Goal: Register for event/course

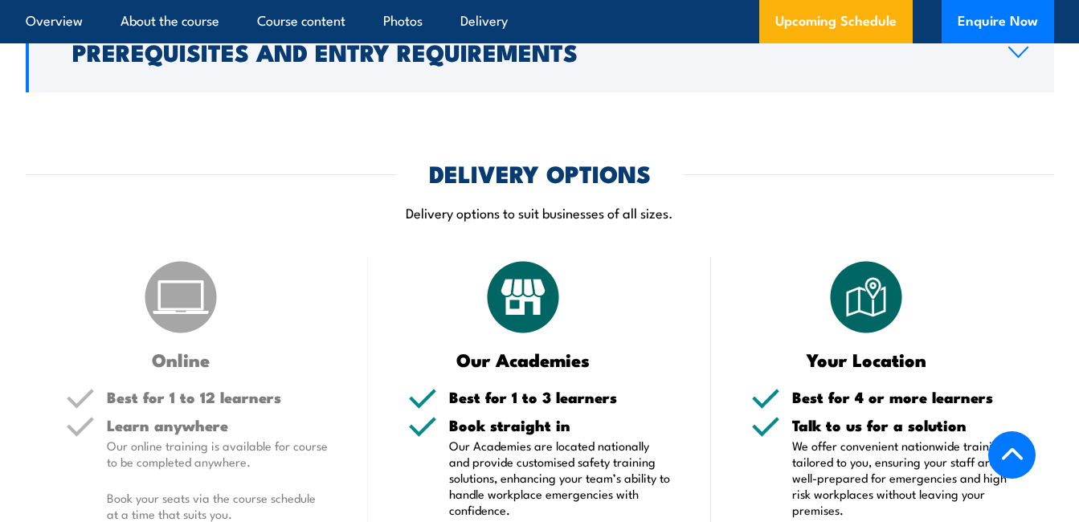
scroll to position [2237, 0]
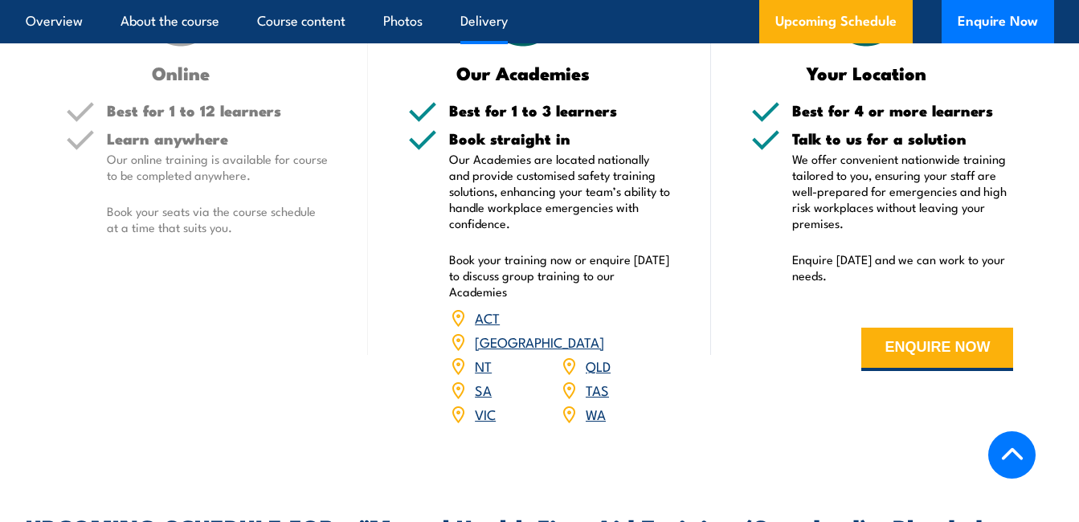
scroll to position [2594, 0]
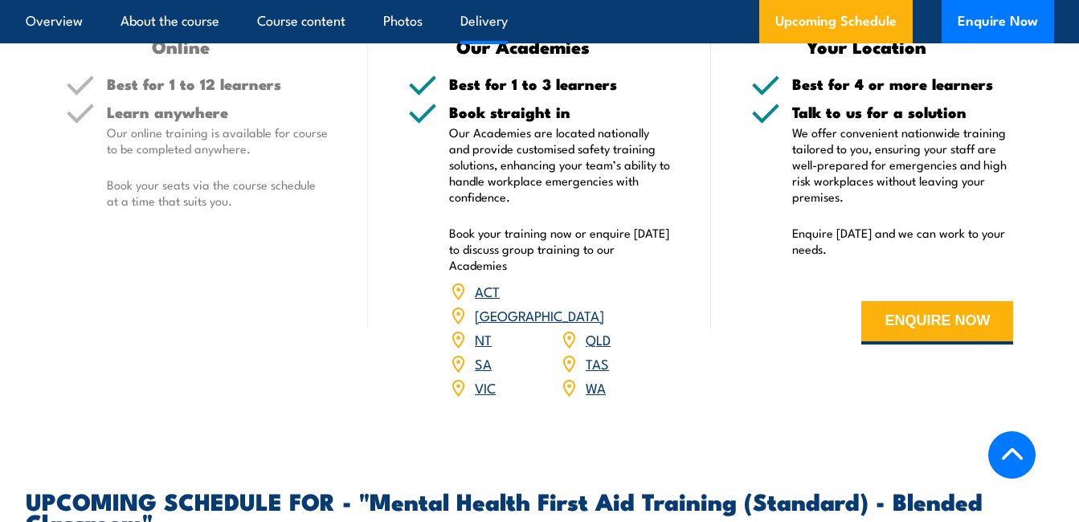
click at [480, 397] on link "VIC" at bounding box center [485, 387] width 21 height 19
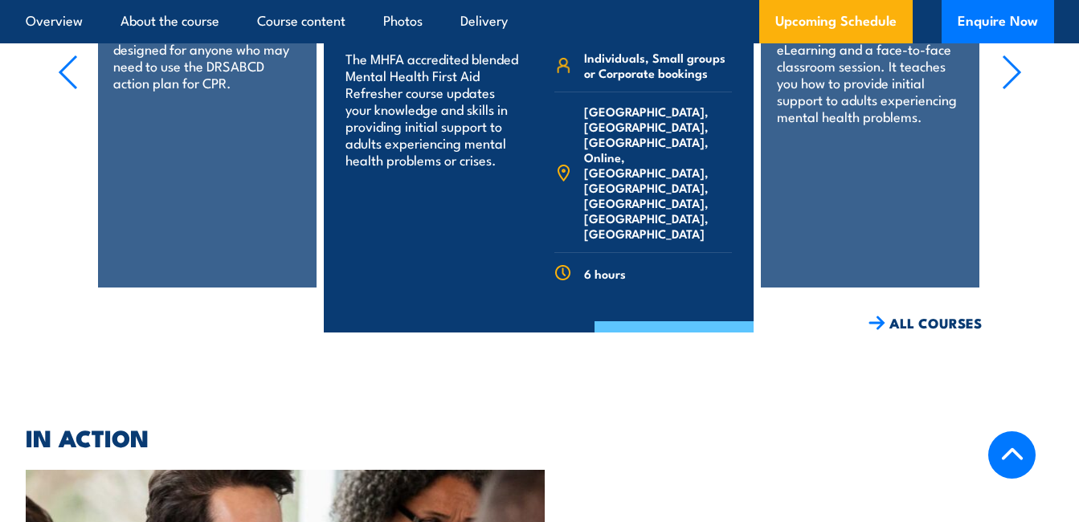
click at [677, 326] on link "COURSE DETAILS" at bounding box center [674, 342] width 159 height 42
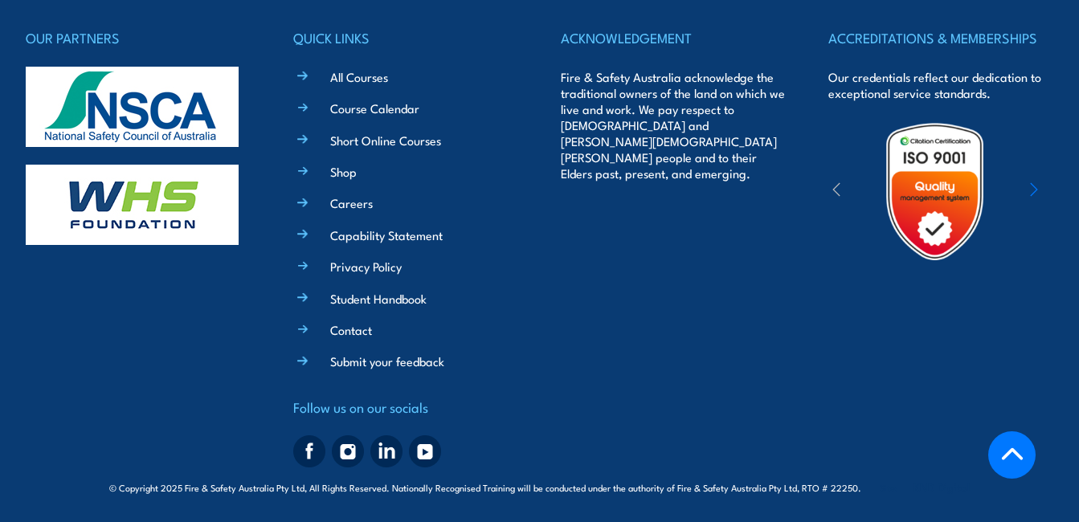
click at [1022, 482] on div "© Copyright 2025 Fire & Safety Australia Pty Ltd, All Rights Reserved. National…" at bounding box center [540, 486] width 1028 height 24
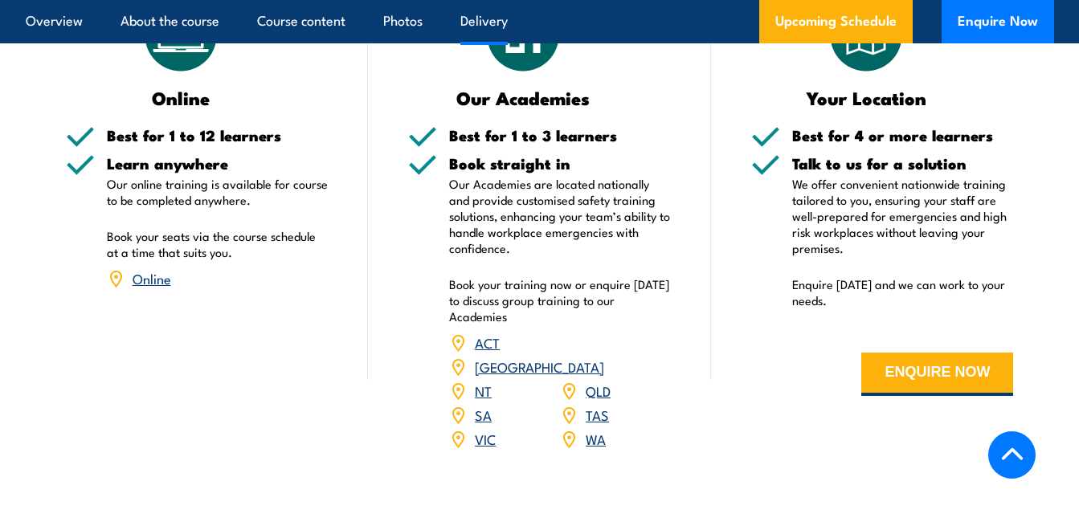
scroll to position [2459, 0]
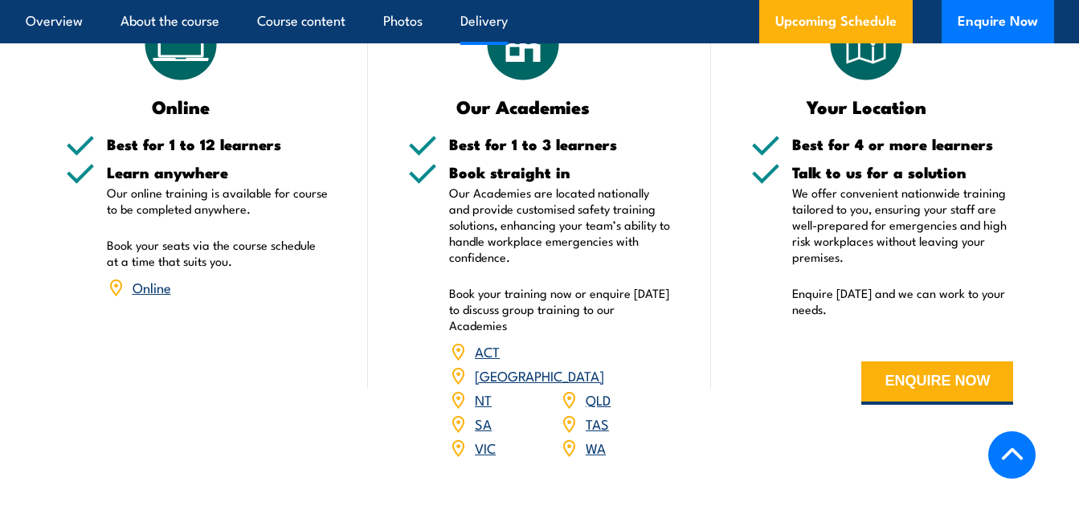
click at [153, 296] on link "Online" at bounding box center [152, 286] width 39 height 19
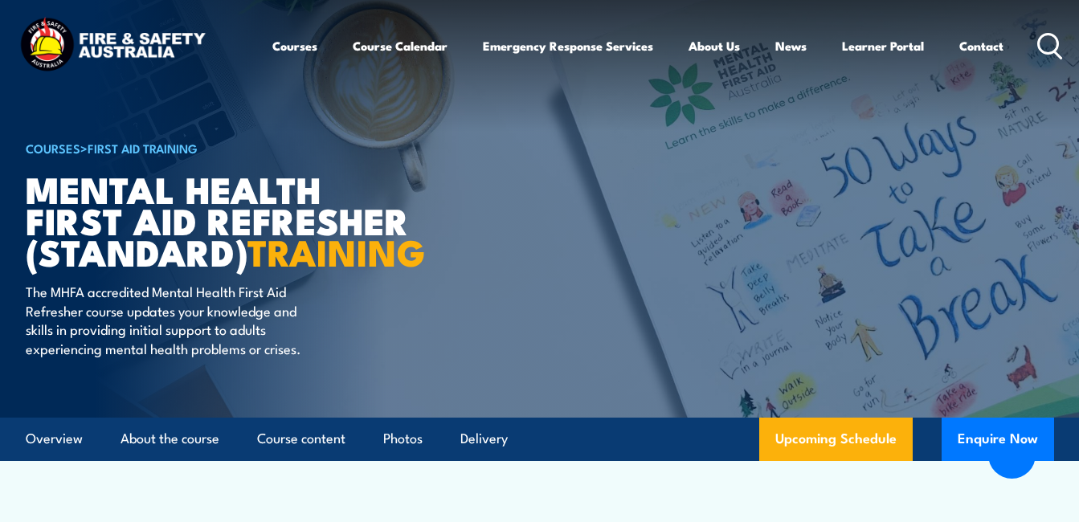
scroll to position [2888, 0]
